Goal: Information Seeking & Learning: Learn about a topic

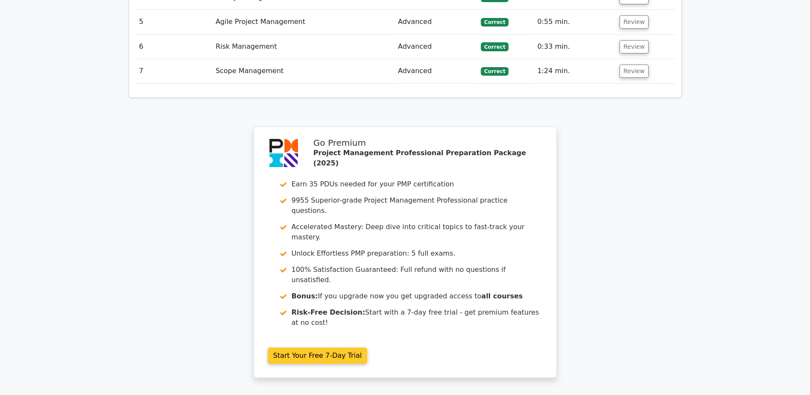
scroll to position [926, 0]
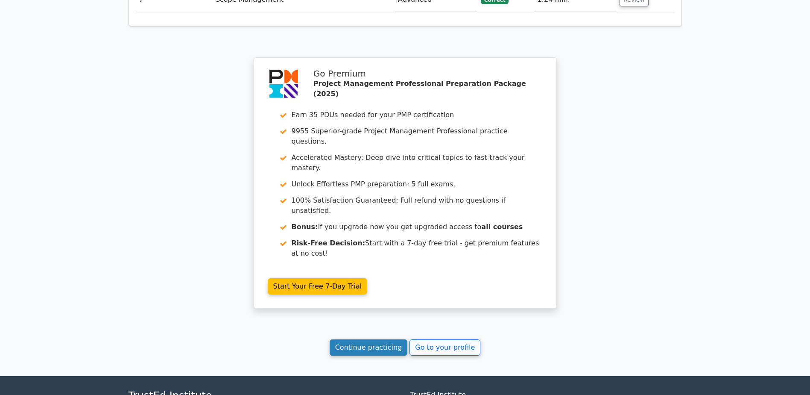
click at [381, 339] on link "Continue practicing" at bounding box center [369, 347] width 78 height 16
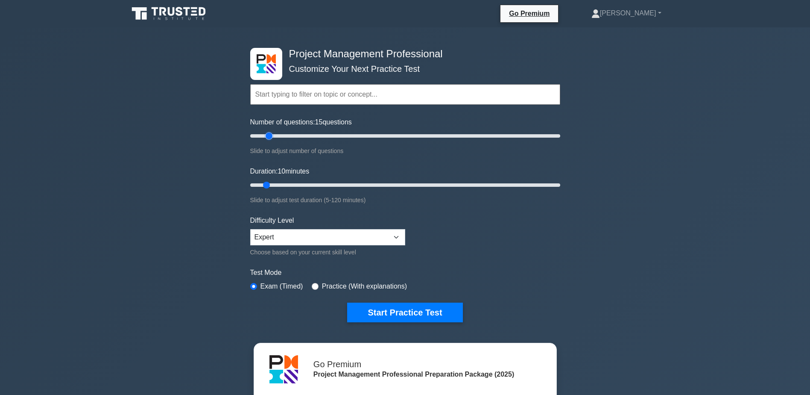
drag, startPoint x: 263, startPoint y: 136, endPoint x: 270, endPoint y: 135, distance: 7.0
click at [270, 135] on input "Number of questions: 15 questions" at bounding box center [405, 136] width 310 height 10
drag, startPoint x: 270, startPoint y: 135, endPoint x: 275, endPoint y: 135, distance: 5.1
type input "20"
click at [275, 135] on input "Number of questions: 20 questions" at bounding box center [405, 136] width 310 height 10
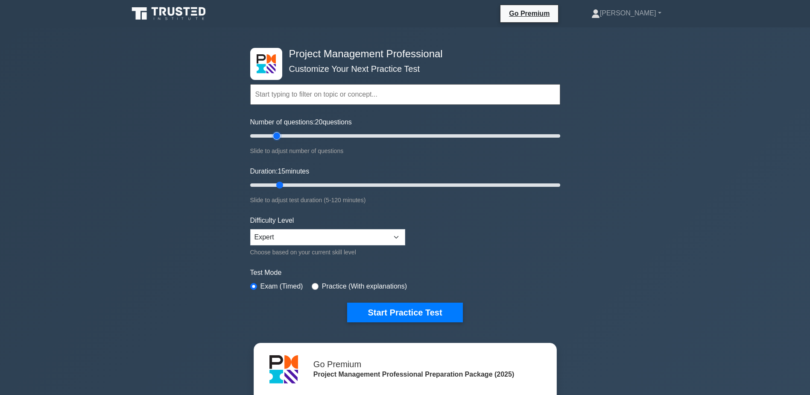
drag, startPoint x: 267, startPoint y: 185, endPoint x: 276, endPoint y: 183, distance: 8.7
click at [276, 183] on input "Duration: 15 minutes" at bounding box center [405, 185] width 310 height 10
drag, startPoint x: 279, startPoint y: 184, endPoint x: 285, endPoint y: 184, distance: 6.8
click at [285, 184] on input "Duration: 15 minutes" at bounding box center [405, 185] width 310 height 10
drag, startPoint x: 282, startPoint y: 184, endPoint x: 287, endPoint y: 184, distance: 5.1
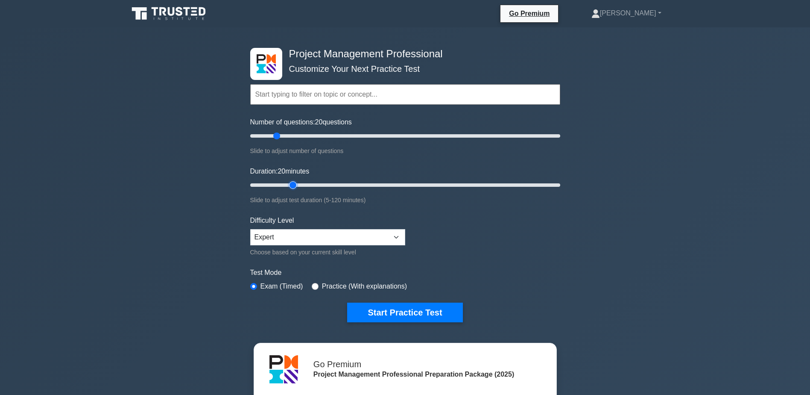
type input "20"
click at [287, 184] on input "Duration: 20 minutes" at bounding box center [405, 185] width 310 height 10
click at [404, 311] on button "Start Practice Test" at bounding box center [404, 312] width 115 height 20
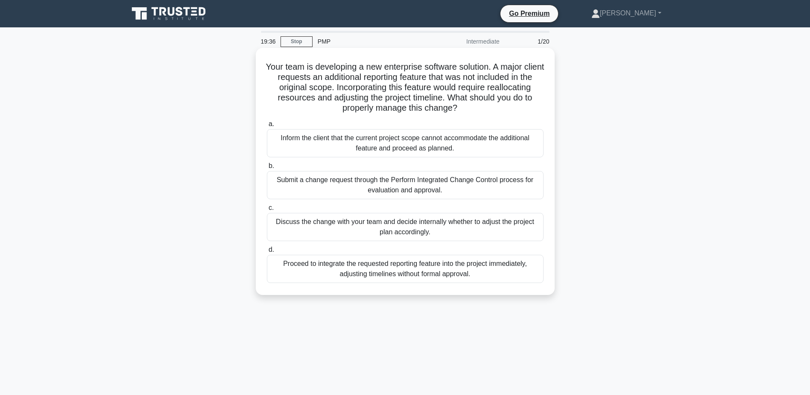
click at [442, 181] on div "Submit a change request through the Perform Integrated Change Control process f…" at bounding box center [405, 185] width 277 height 28
click at [267, 169] on input "b. Submit a change request through the Perform Integrated Change Control proces…" at bounding box center [267, 166] width 0 height 6
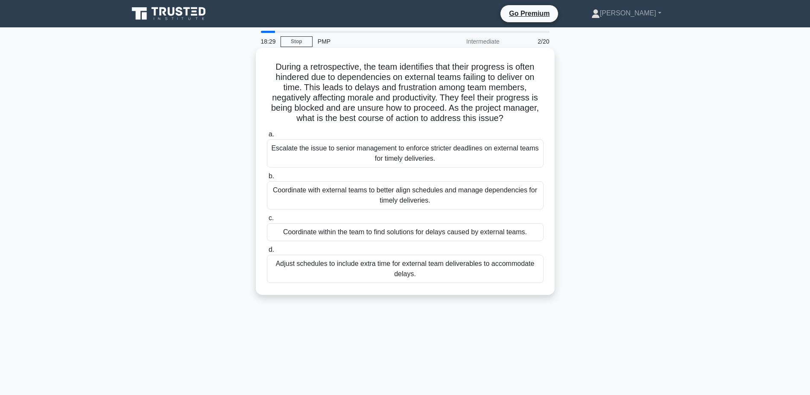
click at [440, 198] on div "Coordinate with external teams to better align schedules and manage dependencie…" at bounding box center [405, 195] width 277 height 28
click at [267, 179] on input "b. Coordinate with external teams to better align schedules and manage dependen…" at bounding box center [267, 176] width 0 height 6
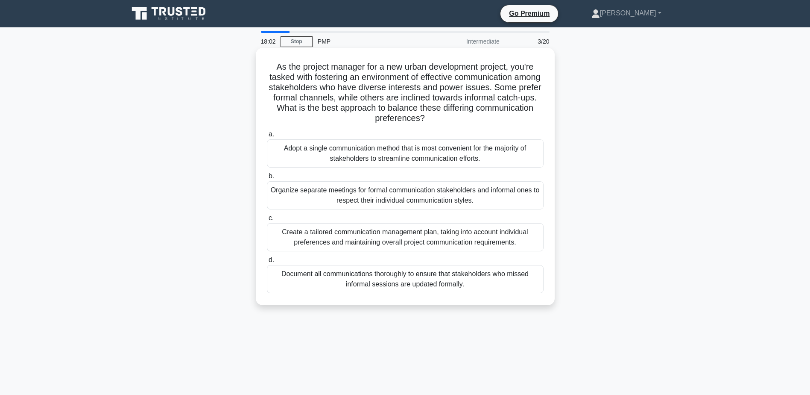
click at [479, 235] on div "Create a tailored communication management plan, taking into account individual…" at bounding box center [405, 237] width 277 height 28
click at [267, 221] on input "c. Create a tailored communication management plan, taking into account individ…" at bounding box center [267, 218] width 0 height 6
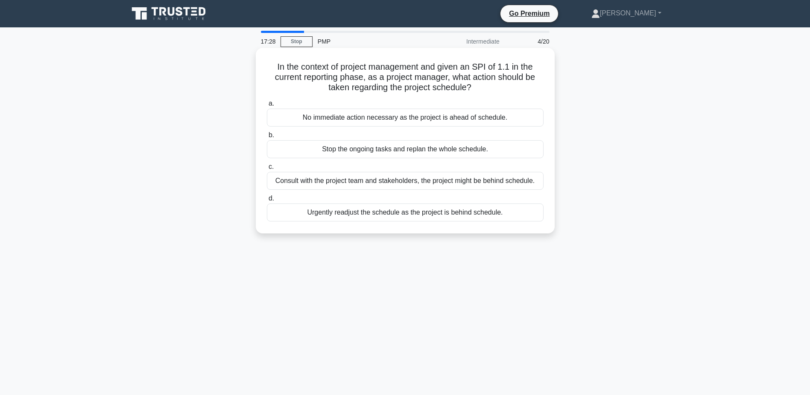
click at [422, 214] on div "Urgently readjust the schedule as the project is behind schedule." at bounding box center [405, 212] width 277 height 18
click at [267, 201] on input "d. Urgently readjust the schedule as the project is behind schedule." at bounding box center [267, 199] width 0 height 6
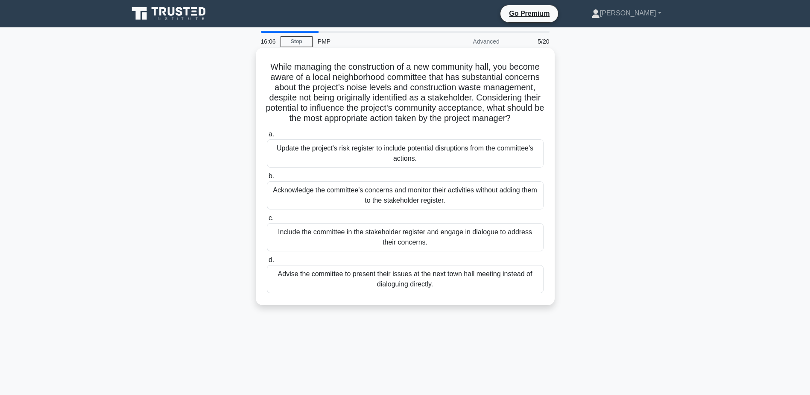
click at [439, 247] on div "Include the committee in the stakeholder register and engage in dialogue to add…" at bounding box center [405, 237] width 277 height 28
click at [267, 221] on input "c. Include the committee in the stakeholder register and engage in dialogue to …" at bounding box center [267, 218] width 0 height 6
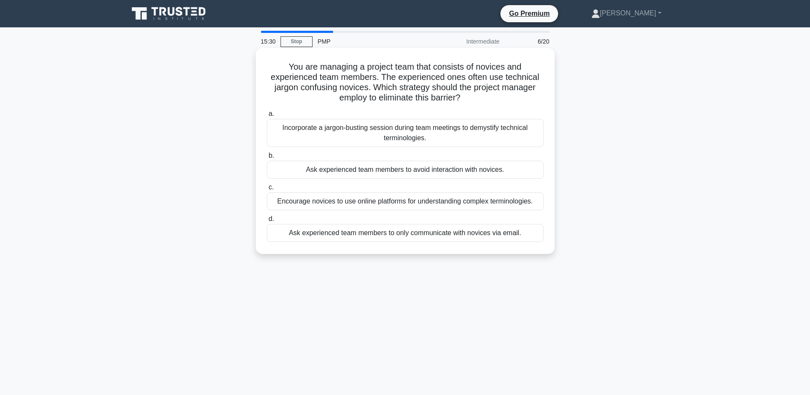
click at [519, 132] on div "Incorporate a jargon-busting session during team meetings to demystify technica…" at bounding box center [405, 133] width 277 height 28
click at [267, 117] on input "a. Incorporate a jargon-busting session during team meetings to demystify techn…" at bounding box center [267, 114] width 0 height 6
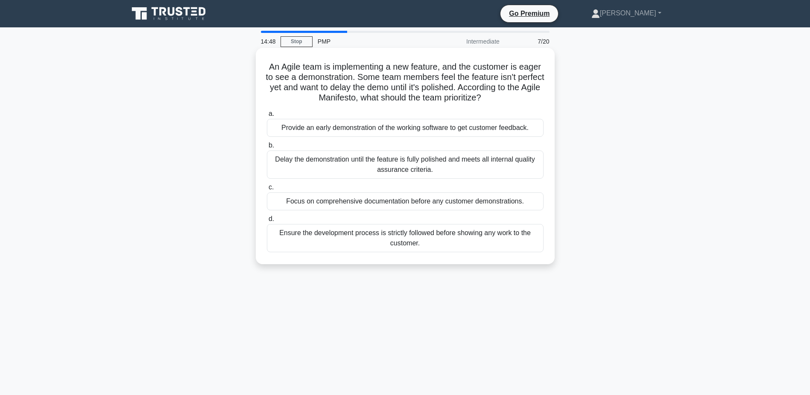
click at [429, 127] on div "Provide an early demonstration of the working software to get customer feedback." at bounding box center [405, 128] width 277 height 18
click at [267, 117] on input "a. Provide an early demonstration of the working software to get customer feedb…" at bounding box center [267, 114] width 0 height 6
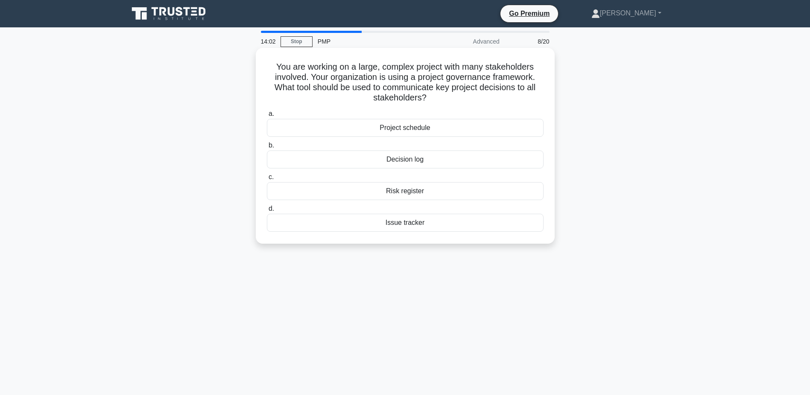
click at [434, 161] on div "Decision log" at bounding box center [405, 159] width 277 height 18
click at [267, 148] on input "b. Decision log" at bounding box center [267, 146] width 0 height 6
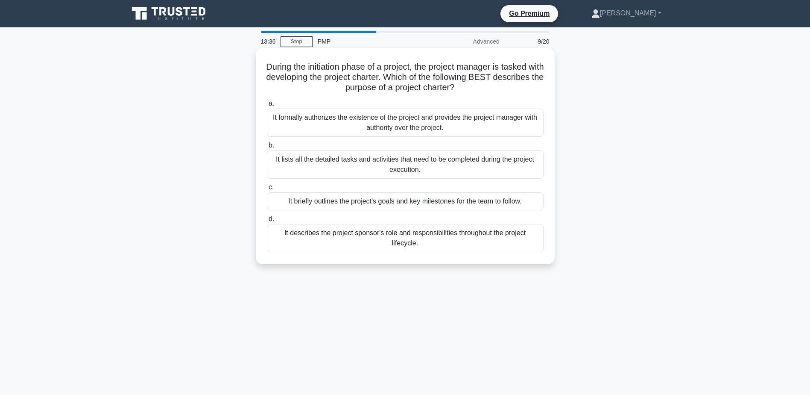
click at [451, 122] on div "It formally authorizes the existence of the project and provides the project ma…" at bounding box center [405, 123] width 277 height 28
click at [267, 106] on input "a. It formally authorizes the existence of the project and provides the project…" at bounding box center [267, 104] width 0 height 6
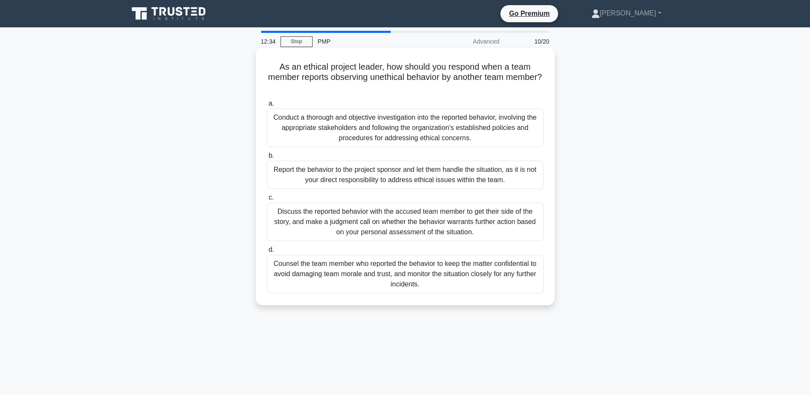
click at [457, 128] on div "Conduct a thorough and objective investigation into the reported behavior, invo…" at bounding box center [405, 128] width 277 height 38
click at [267, 106] on input "a. Conduct a thorough and objective investigation into the reported behavior, i…" at bounding box center [267, 104] width 0 height 6
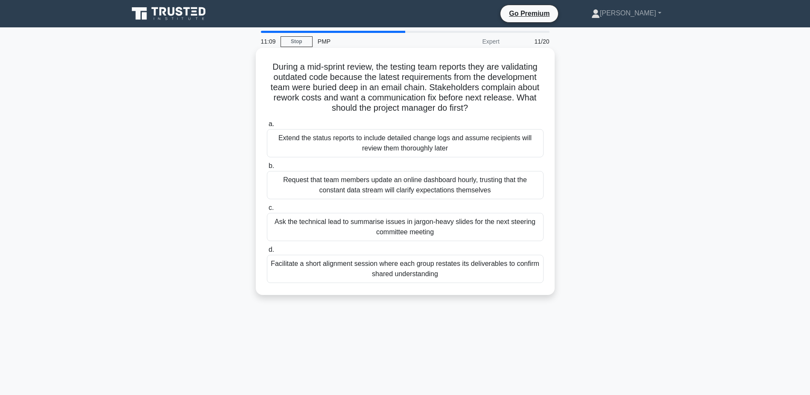
click at [442, 265] on div "Facilitate a short alignment session where each group restates its deliverables…" at bounding box center [405, 269] width 277 height 28
click at [267, 252] on input "d. Facilitate a short alignment session where each group restates its deliverab…" at bounding box center [267, 250] width 0 height 6
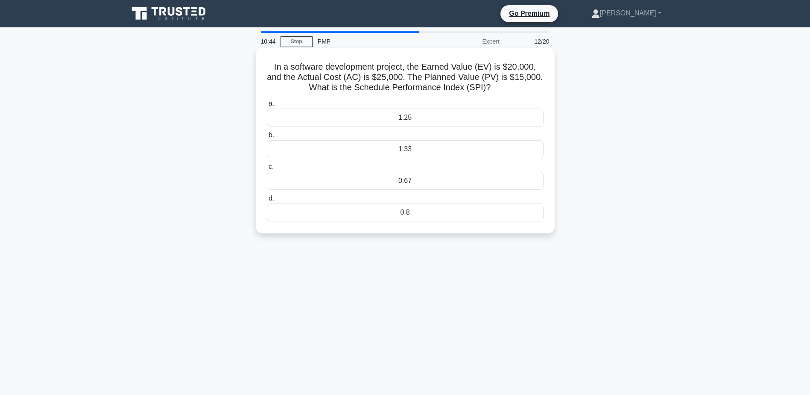
click at [487, 144] on div "1.33" at bounding box center [405, 149] width 277 height 18
click at [267, 138] on input "b. 1.33" at bounding box center [267, 135] width 0 height 6
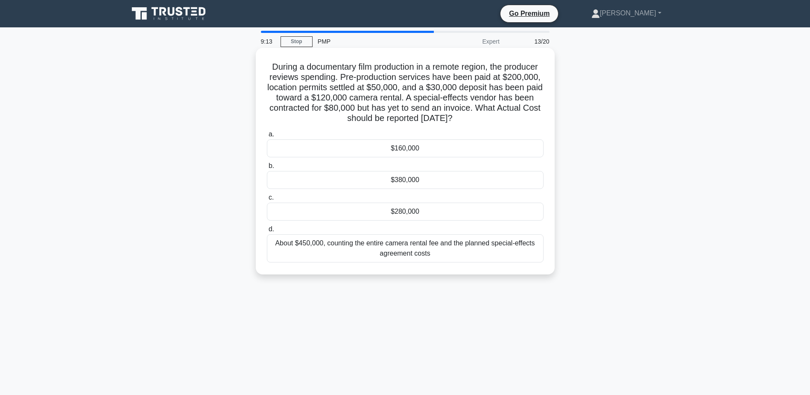
click at [427, 211] on div "$280,000" at bounding box center [405, 212] width 277 height 18
click at [267, 200] on input "c. $280,000" at bounding box center [267, 198] width 0 height 6
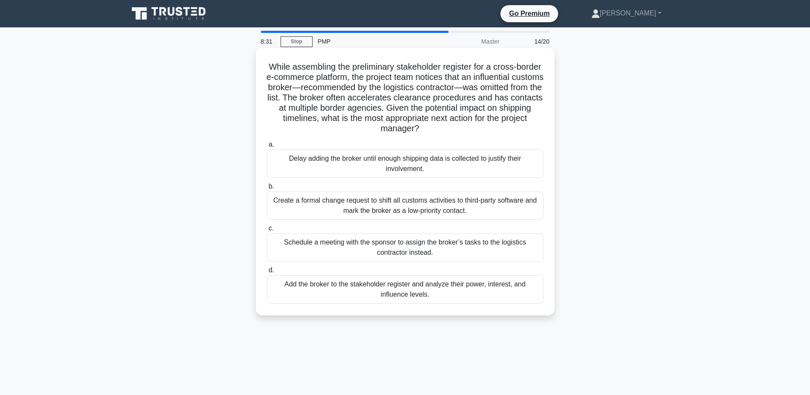
click at [466, 288] on div "Add the broker to the stakeholder register and analyze their power, interest, a…" at bounding box center [405, 289] width 277 height 28
click at [267, 273] on input "d. Add the broker to the stakeholder register and analyze their power, interest…" at bounding box center [267, 270] width 0 height 6
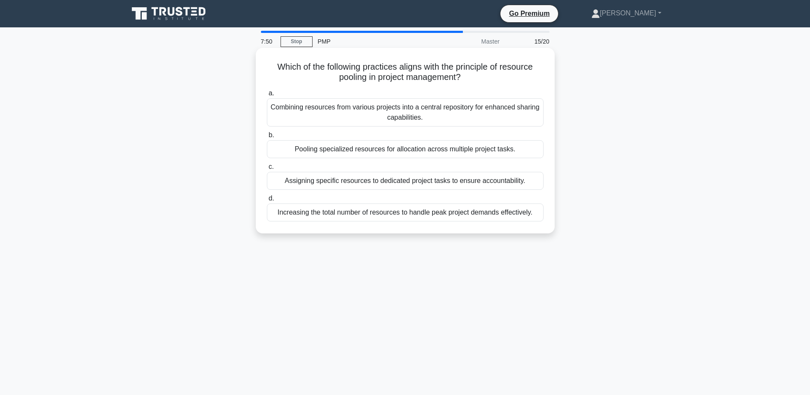
click at [453, 110] on div "Combining resources from various projects into a central repository for enhance…" at bounding box center [405, 112] width 277 height 28
click at [267, 96] on input "a. Combining resources from various projects into a central repository for enha…" at bounding box center [267, 94] width 0 height 6
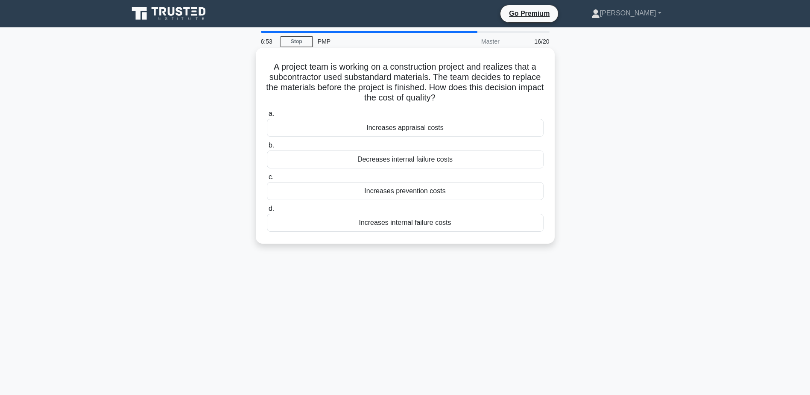
click at [451, 190] on div "Increases prevention costs" at bounding box center [405, 191] width 277 height 18
click at [267, 180] on input "c. Increases prevention costs" at bounding box center [267, 177] width 0 height 6
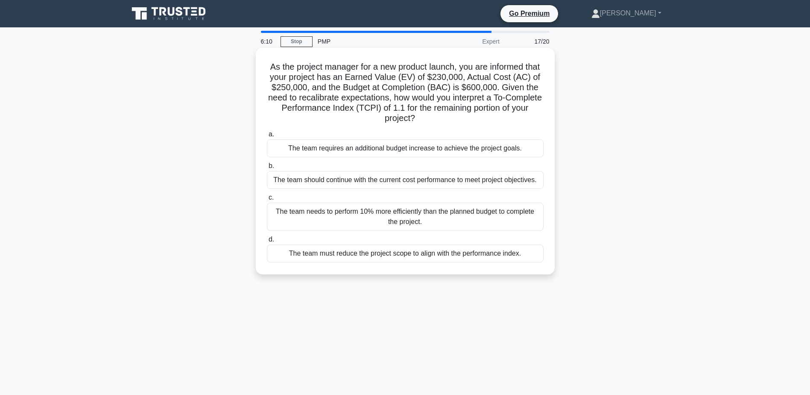
click at [370, 216] on div "The team needs to perform 10% more efficiently than the planned budget to compl…" at bounding box center [405, 217] width 277 height 28
click at [267, 200] on input "c. The team needs to perform 10% more efficiently than the planned budget to co…" at bounding box center [267, 198] width 0 height 6
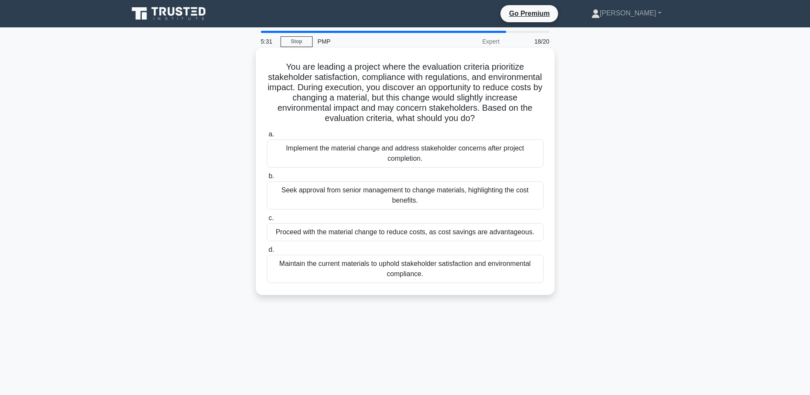
click at [425, 269] on div "Maintain the current materials to uphold stakeholder satisfaction and environme…" at bounding box center [405, 269] width 277 height 28
click at [267, 252] on input "d. Maintain the current materials to uphold stakeholder satisfaction and enviro…" at bounding box center [267, 250] width 0 height 6
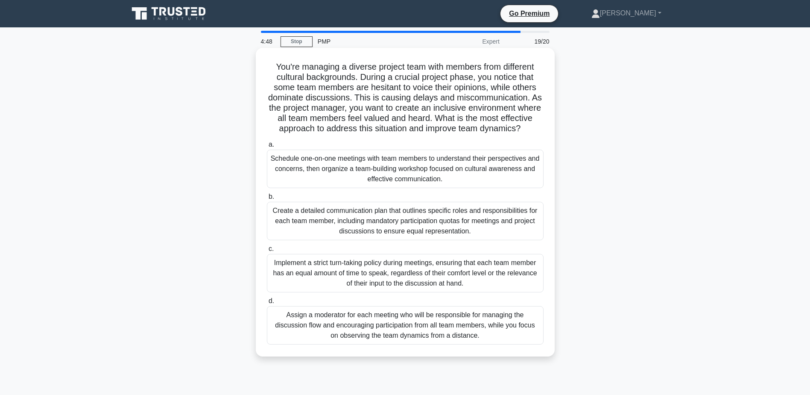
click at [449, 333] on div "Assign a moderator for each meeting who will be responsible for managing the di…" at bounding box center [405, 325] width 277 height 38
click at [267, 304] on input "d. Assign a moderator for each meeting who will be responsible for managing the…" at bounding box center [267, 301] width 0 height 6
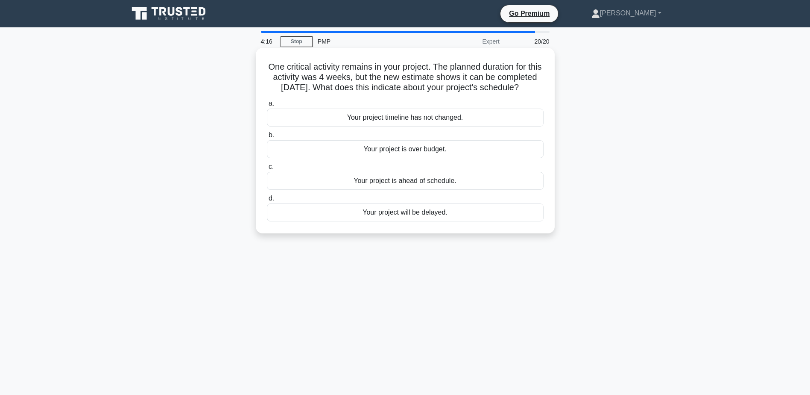
click at [437, 190] on div "Your project is ahead of schedule." at bounding box center [405, 181] width 277 height 18
click at [267, 170] on input "c. Your project is ahead of schedule." at bounding box center [267, 167] width 0 height 6
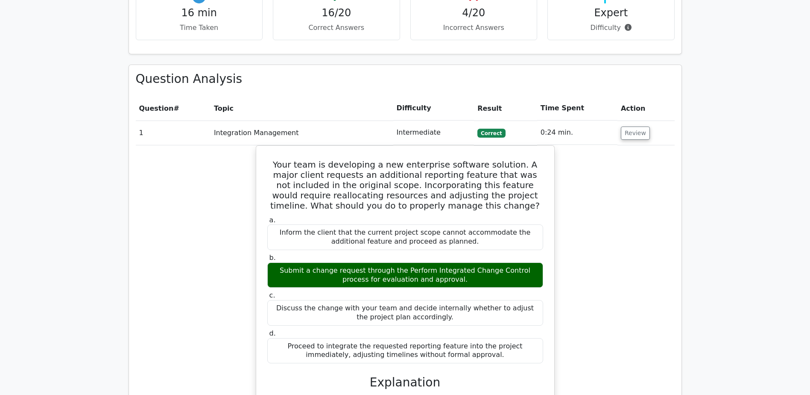
scroll to position [812, 0]
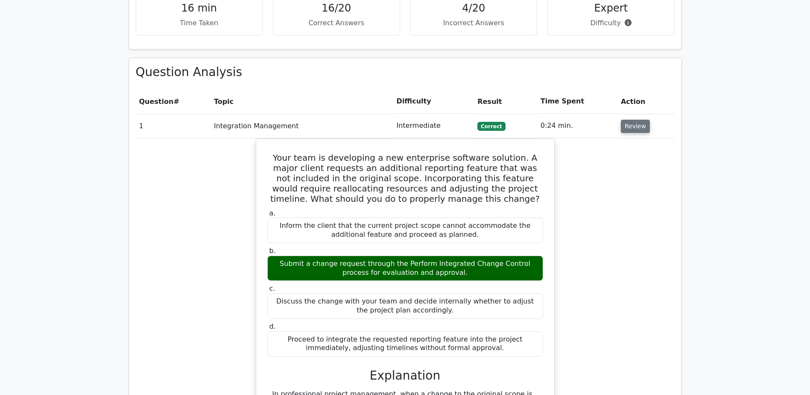
click at [635, 120] on button "Review" at bounding box center [635, 126] width 29 height 13
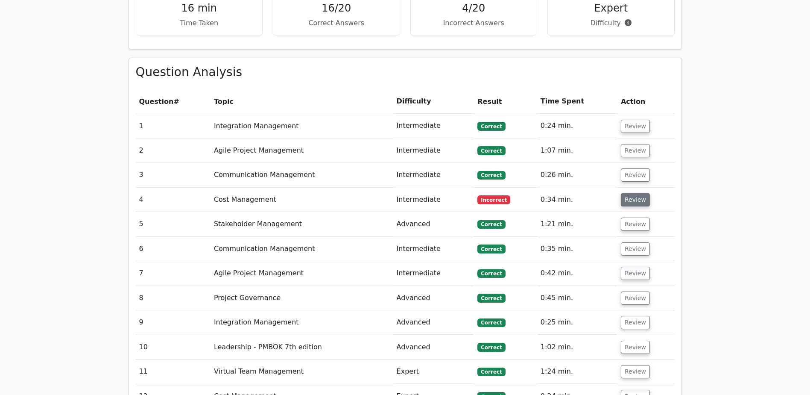
click at [633, 193] on button "Review" at bounding box center [635, 199] width 29 height 13
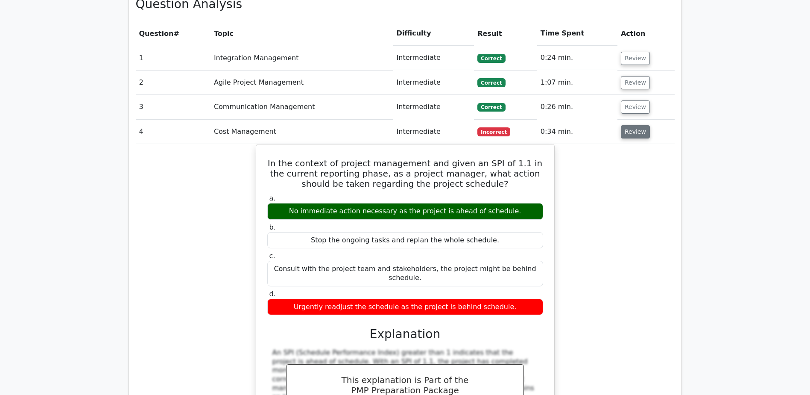
scroll to position [854, 0]
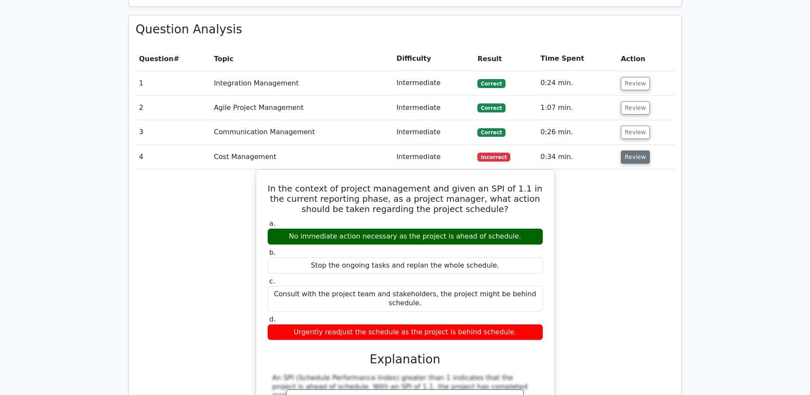
click at [636, 150] on button "Review" at bounding box center [635, 156] width 29 height 13
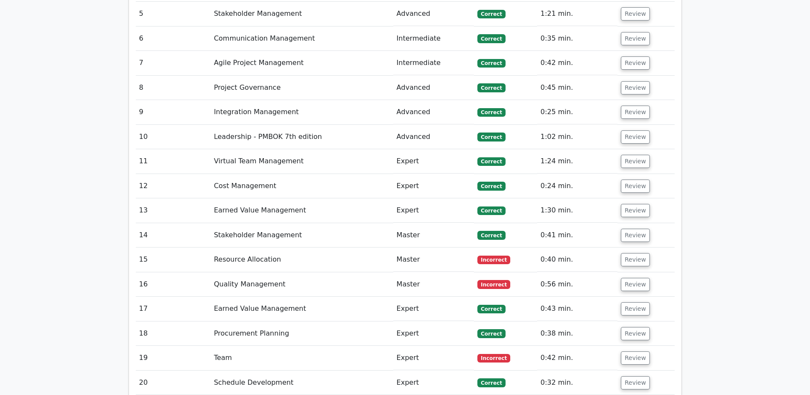
scroll to position [1025, 0]
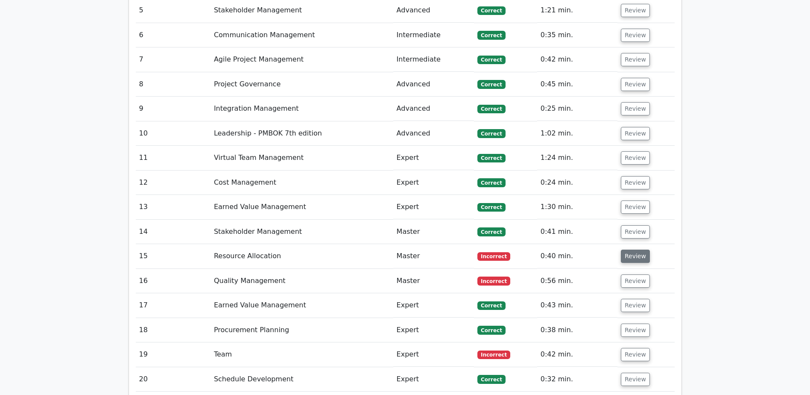
click at [643, 249] on button "Review" at bounding box center [635, 255] width 29 height 13
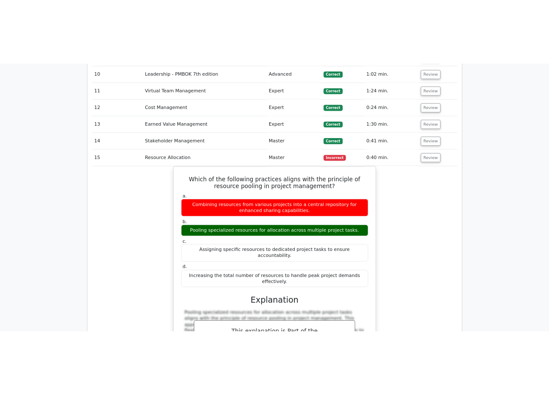
scroll to position [1153, 0]
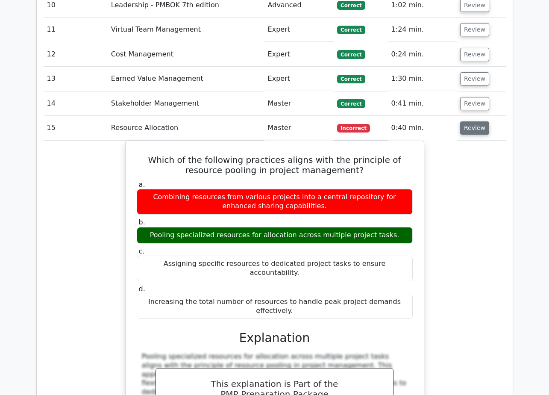
click at [480, 121] on button "Review" at bounding box center [474, 127] width 29 height 13
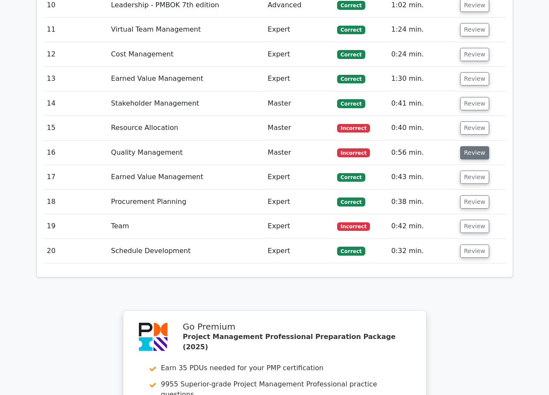
click at [479, 146] on button "Review" at bounding box center [474, 152] width 29 height 13
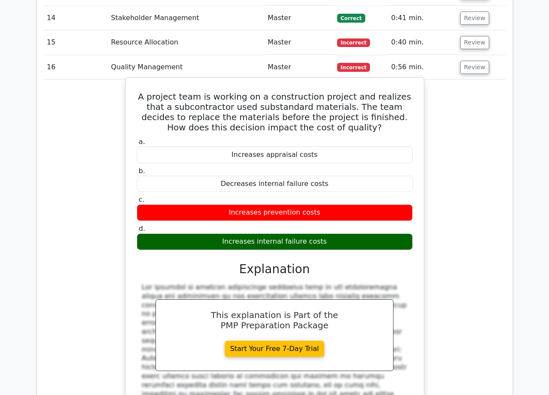
scroll to position [1282, 0]
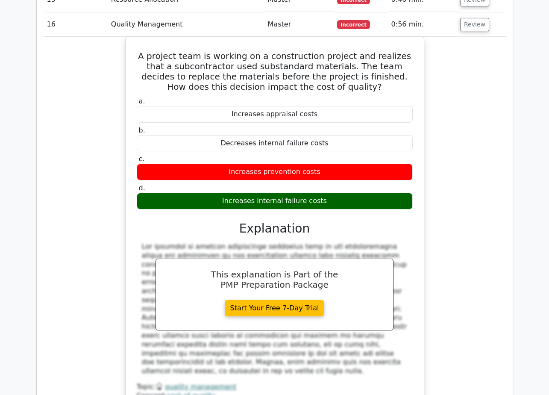
click at [443, 75] on div "A project team is working on a construction project and realizes that a subcont…" at bounding box center [275, 233] width 462 height 393
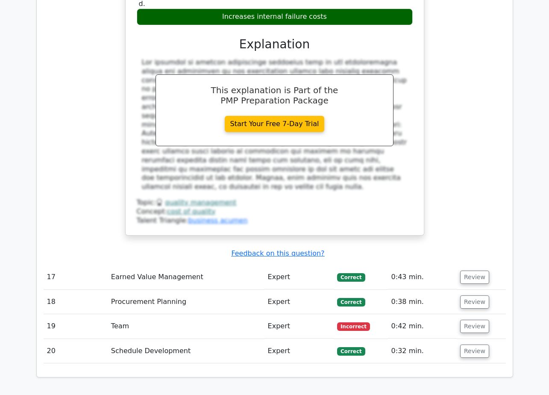
scroll to position [1538, 0]
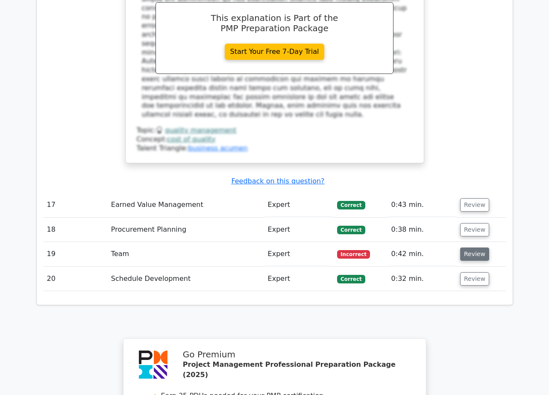
click at [478, 247] on button "Review" at bounding box center [474, 253] width 29 height 13
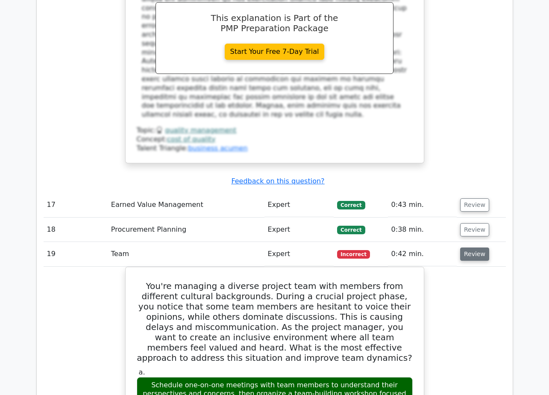
click at [481, 247] on button "Review" at bounding box center [474, 253] width 29 height 13
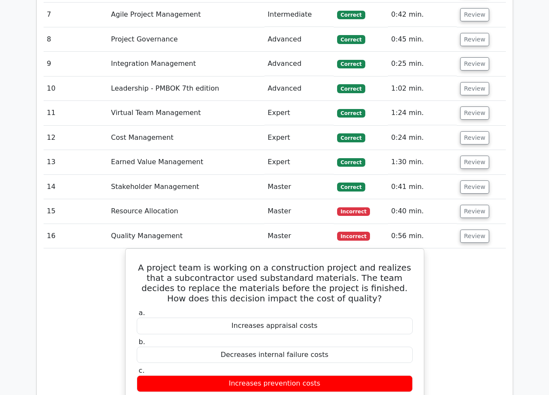
scroll to position [1025, 0]
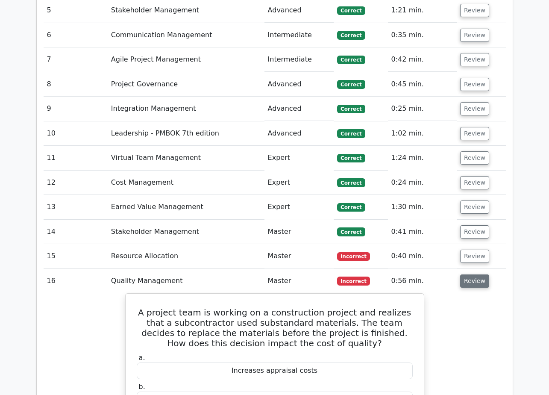
click at [477, 274] on button "Review" at bounding box center [474, 280] width 29 height 13
